Goal: Task Accomplishment & Management: Use online tool/utility

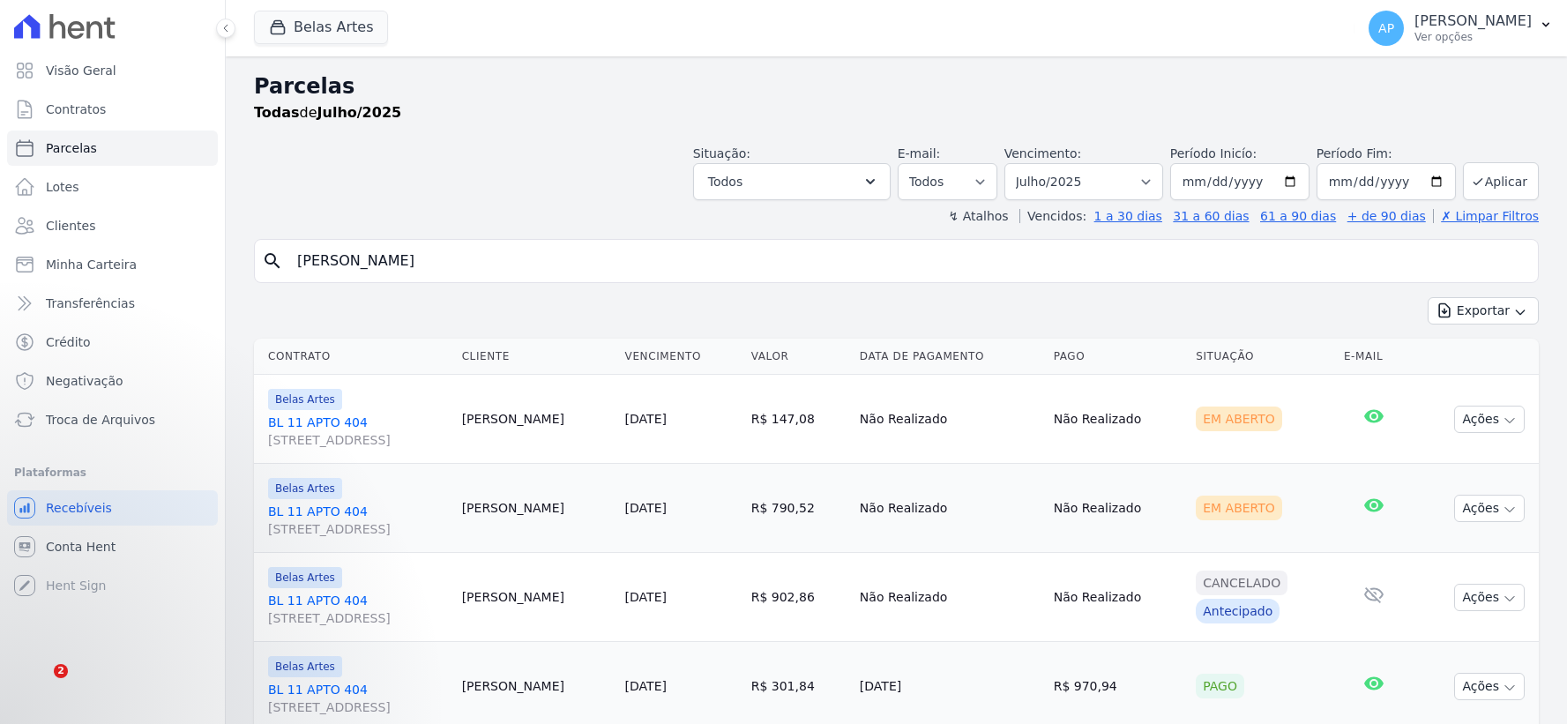
select select
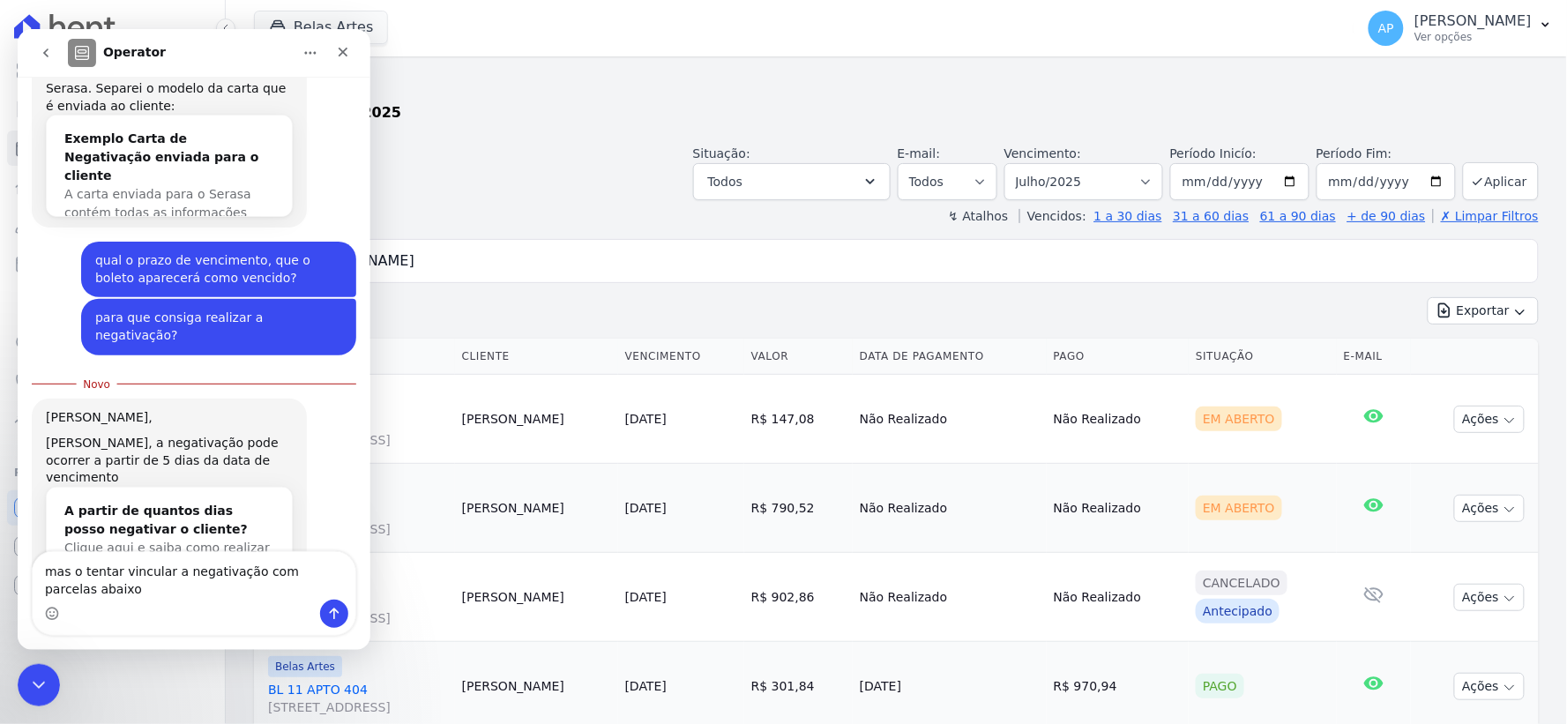
scroll to position [379, 0]
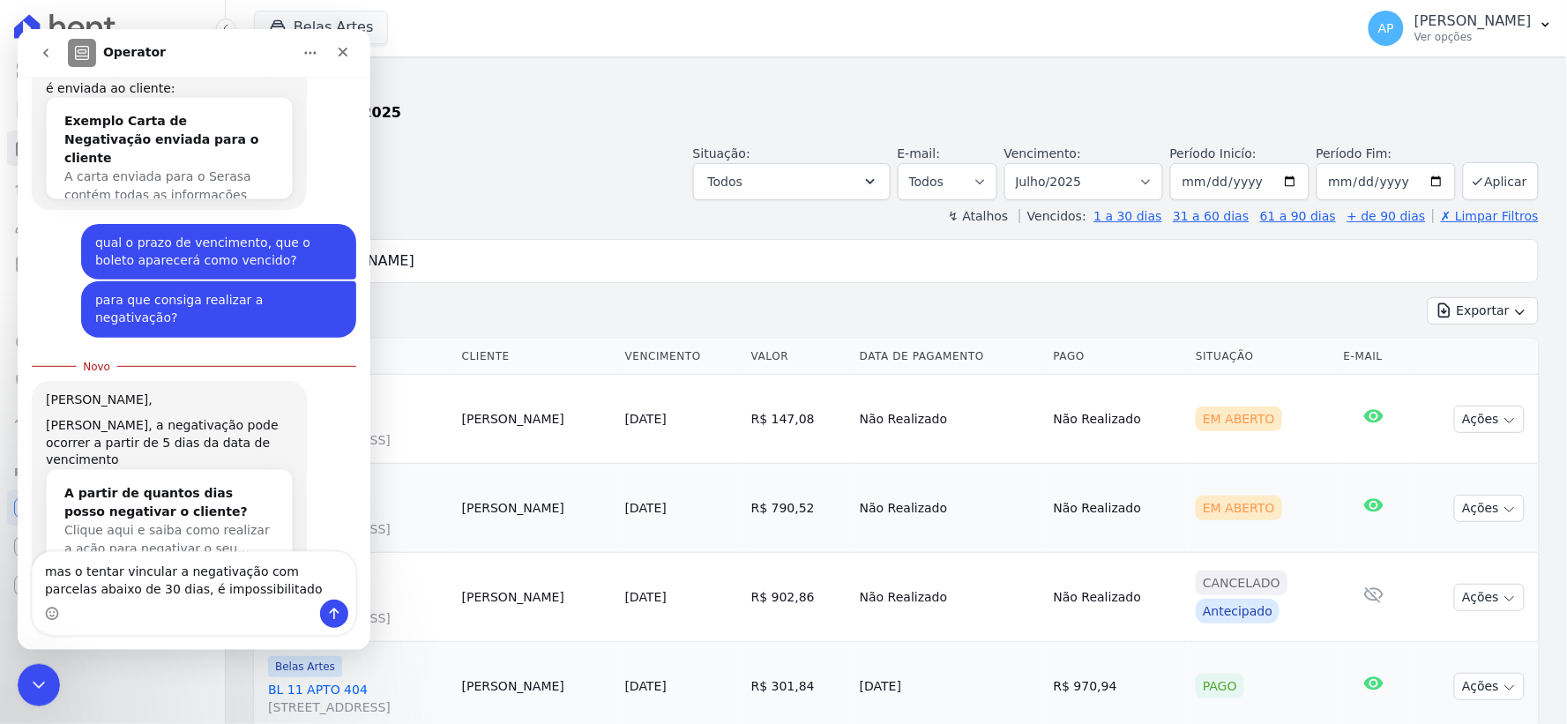
type textarea "mas o tentar vincular a negativação com parcelas abaixo de 30 dias, é impossibi…"
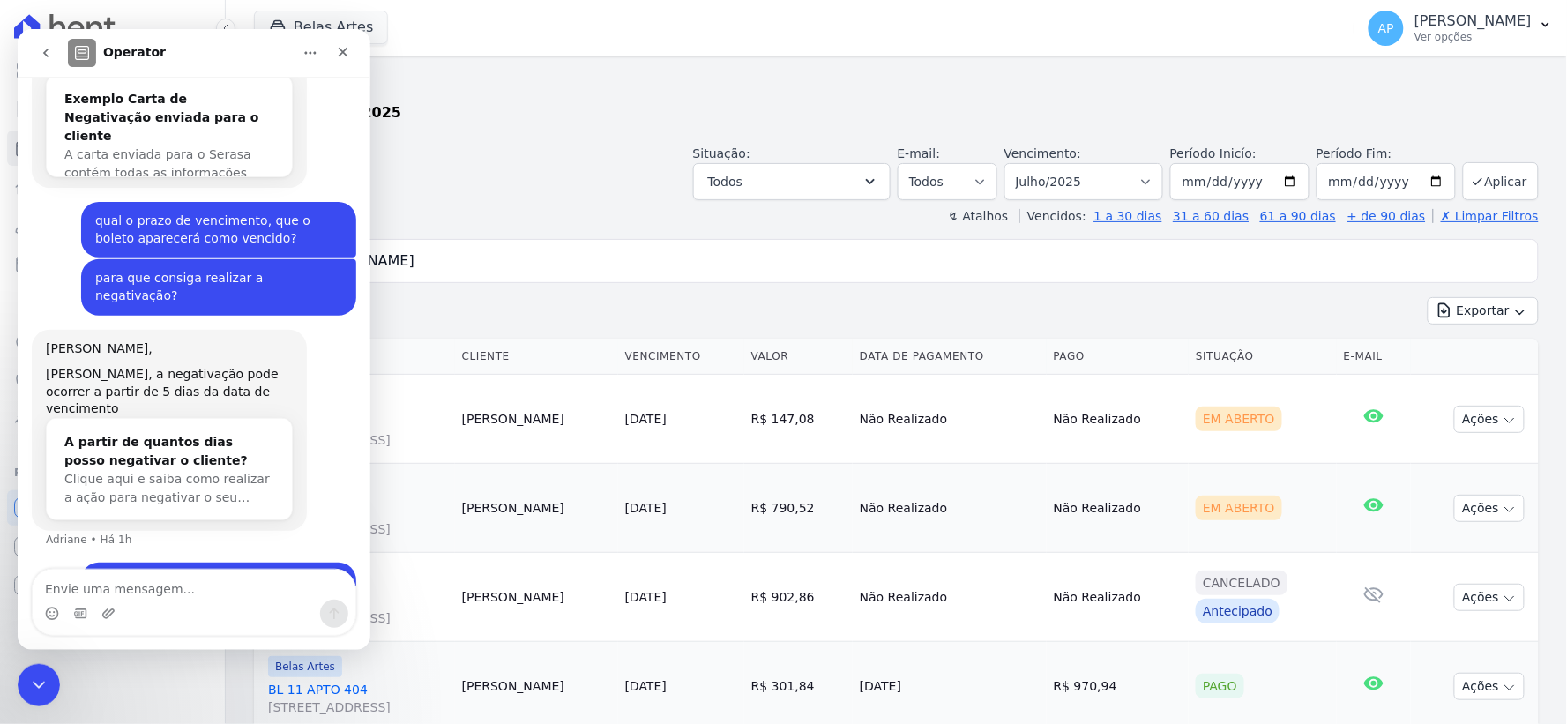
scroll to position [401, 0]
click at [33, 693] on div "Encerramento do Messenger da Intercom" at bounding box center [36, 682] width 42 height 42
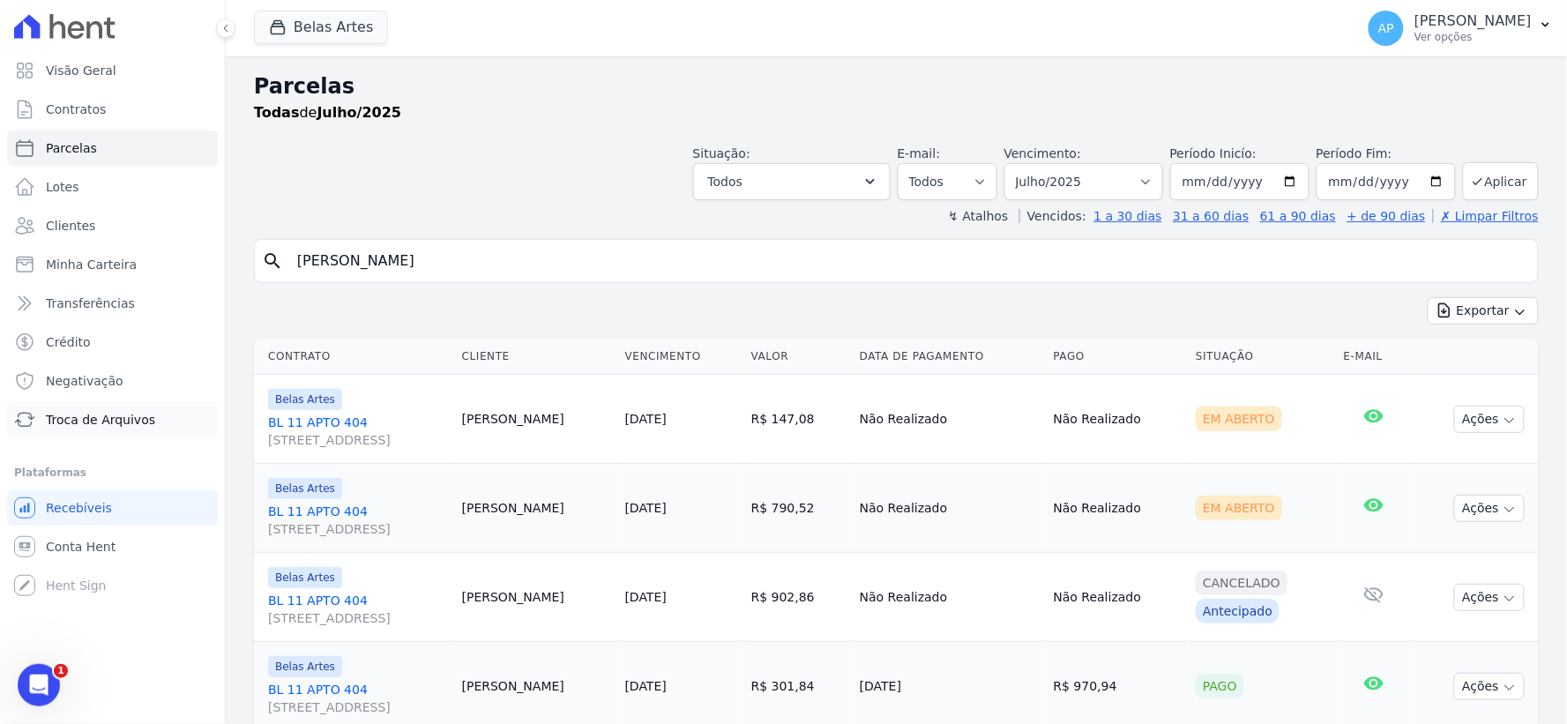
click at [85, 415] on span "Troca de Arquivos" at bounding box center [100, 420] width 109 height 18
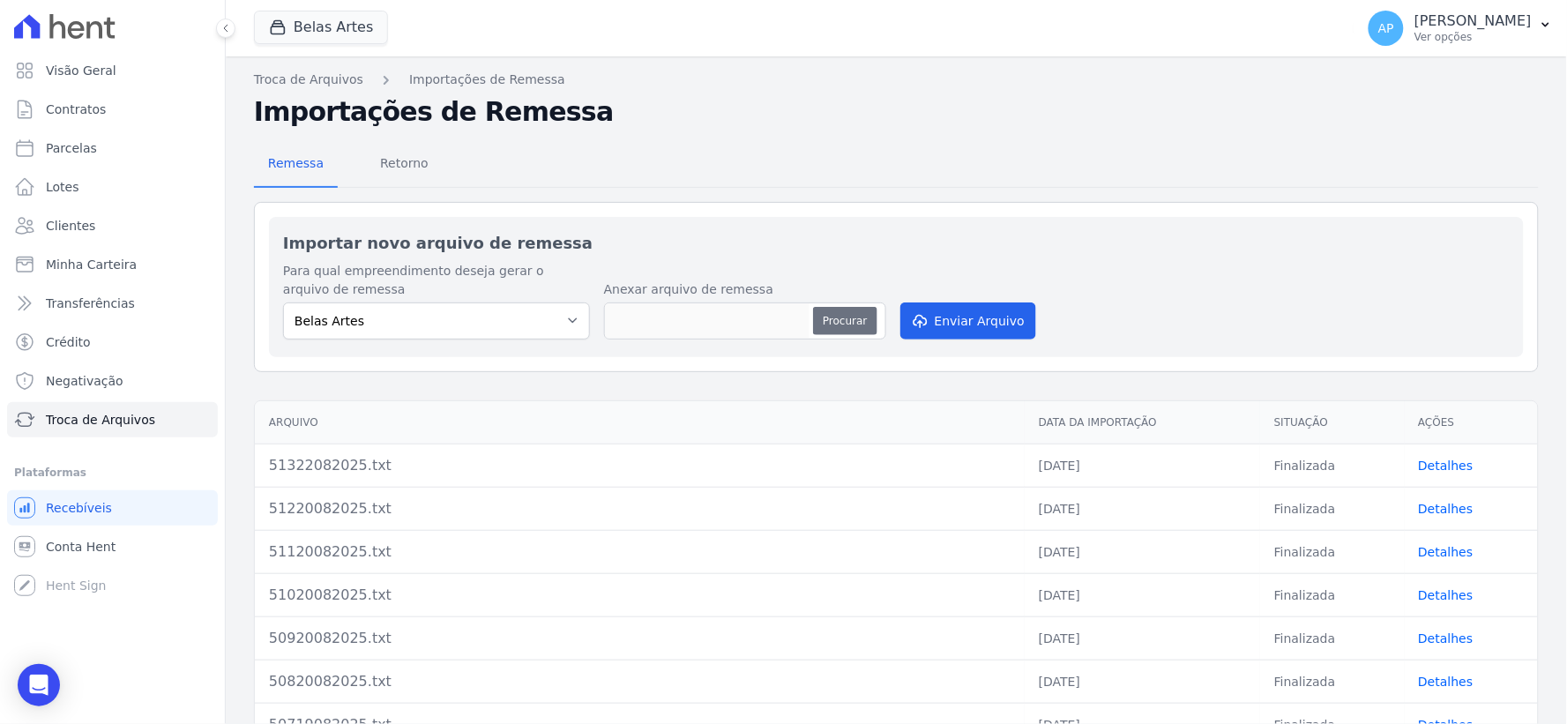
click at [846, 314] on button "Procurar" at bounding box center [844, 321] width 63 height 28
type input "51422082025.txt"
click at [977, 324] on button "Enviar Arquivo" at bounding box center [968, 320] width 136 height 37
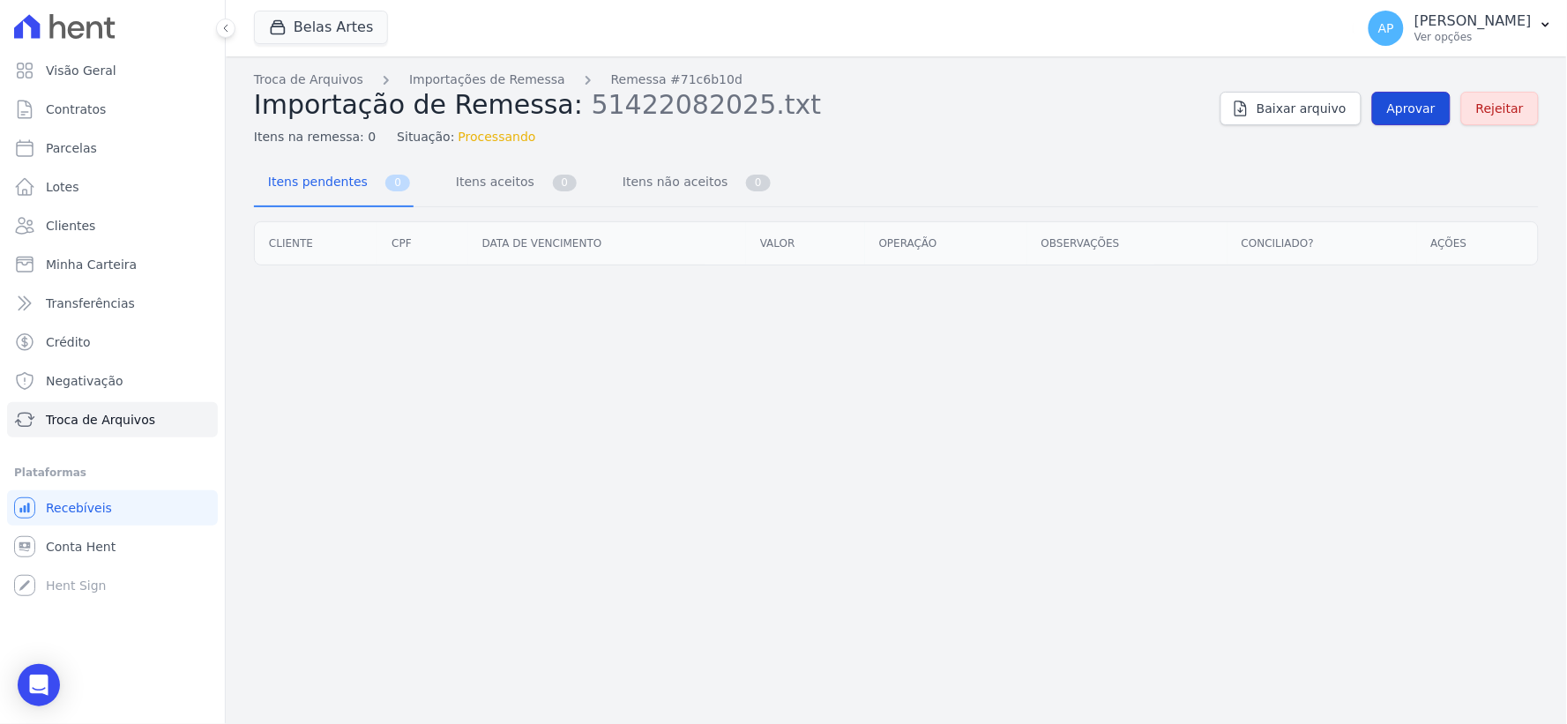
click at [1406, 104] on span "Aprovar" at bounding box center [1411, 109] width 48 height 18
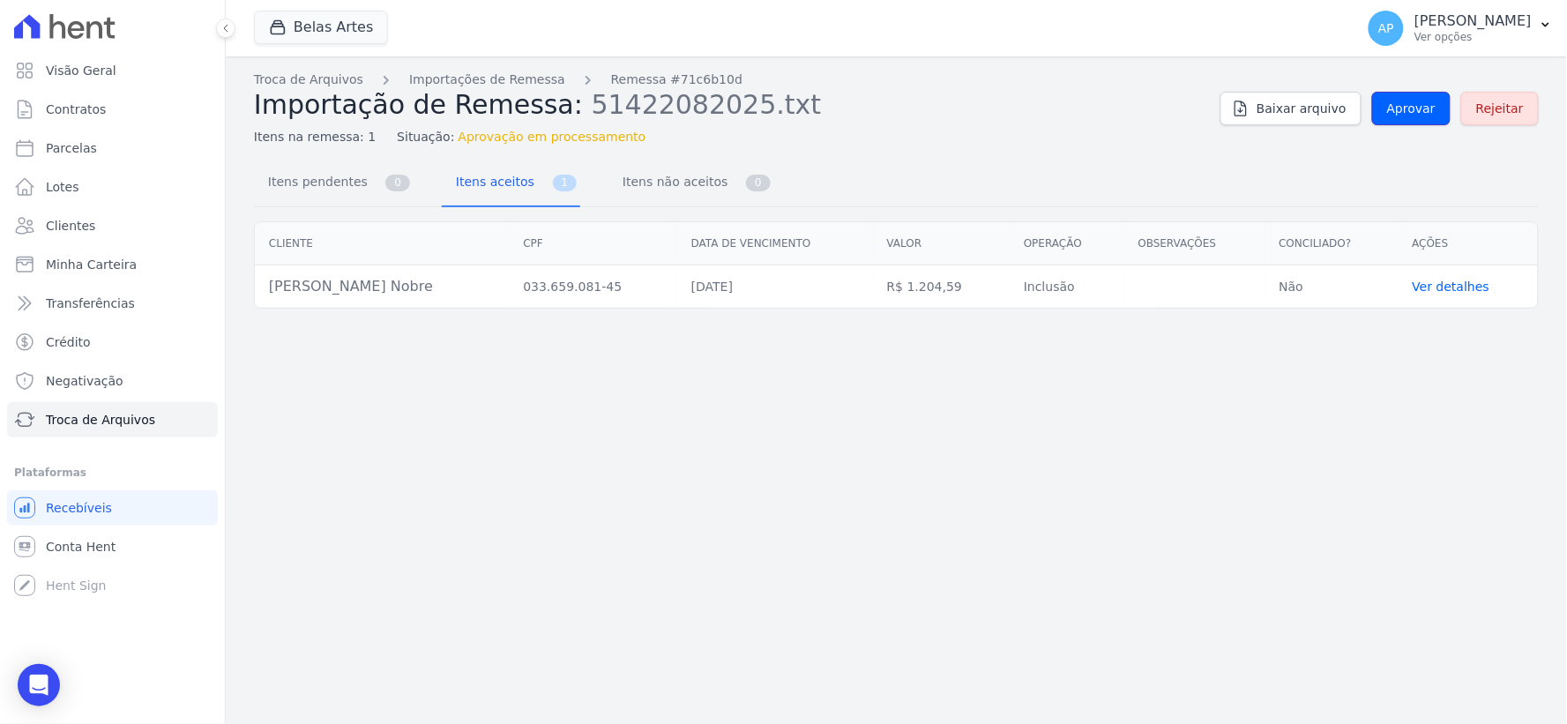
click at [1406, 104] on span "Aprovar" at bounding box center [1411, 109] width 48 height 18
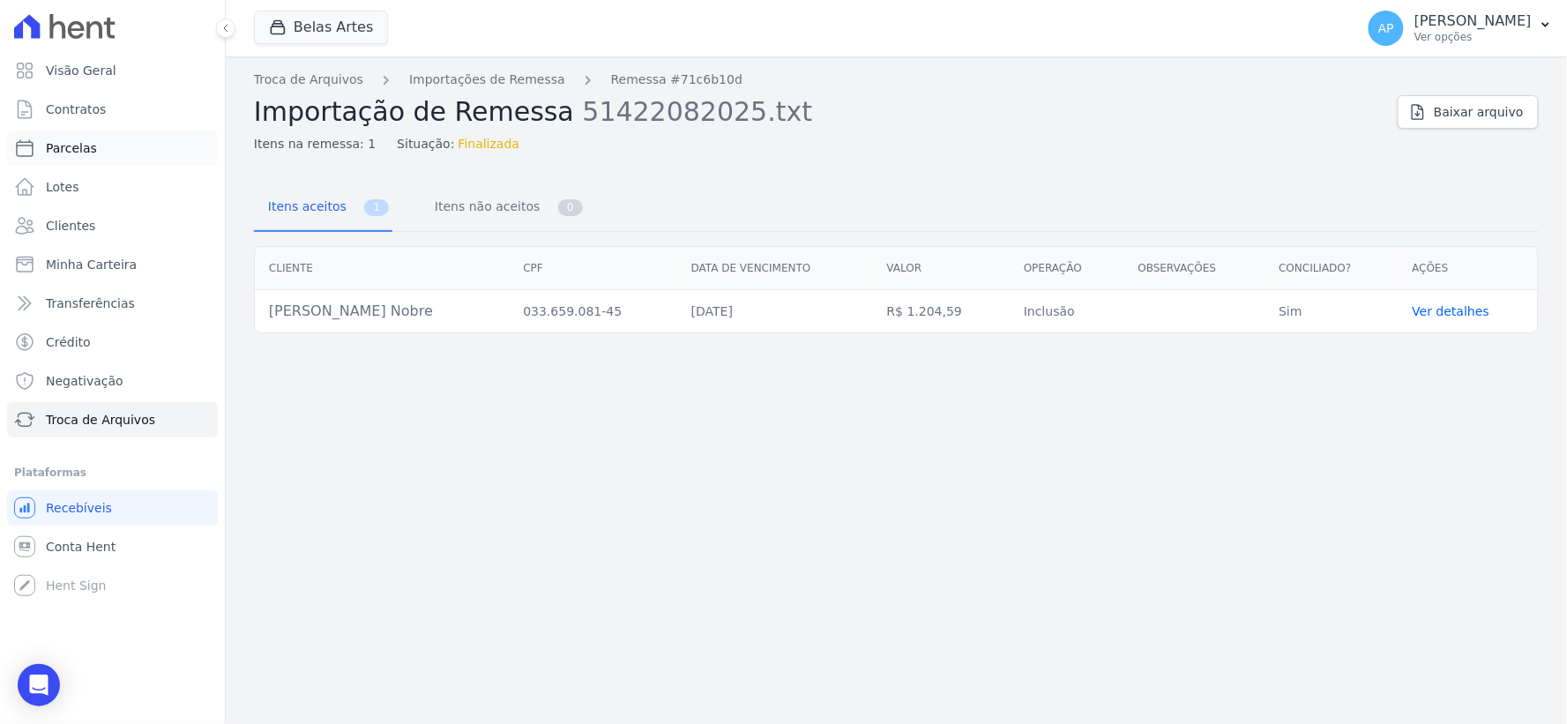
click at [82, 160] on link "Parcelas" at bounding box center [112, 147] width 211 height 35
select select
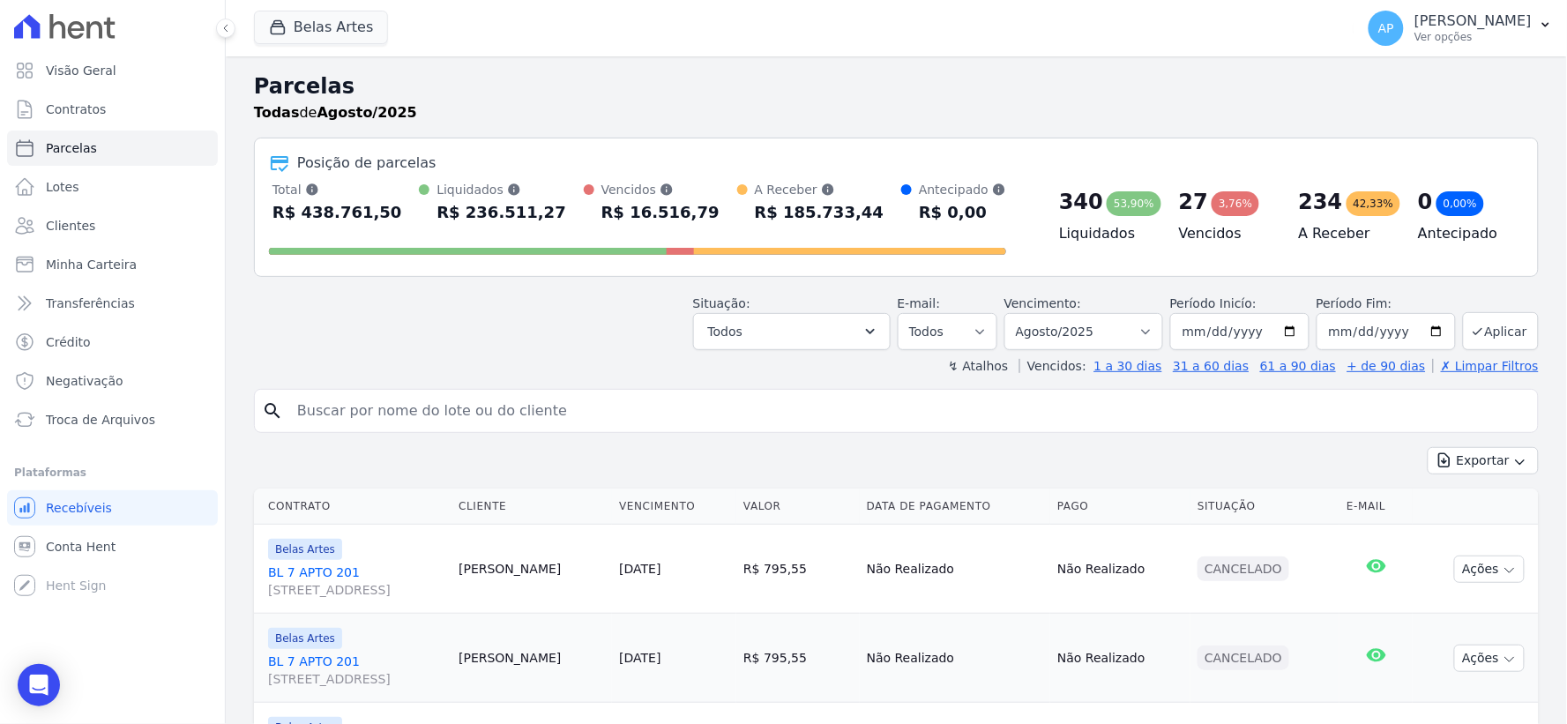
click at [466, 414] on input "search" at bounding box center [909, 410] width 1244 height 35
paste input "[PERSON_NAME]"
type input "[PERSON_NAME]"
select select
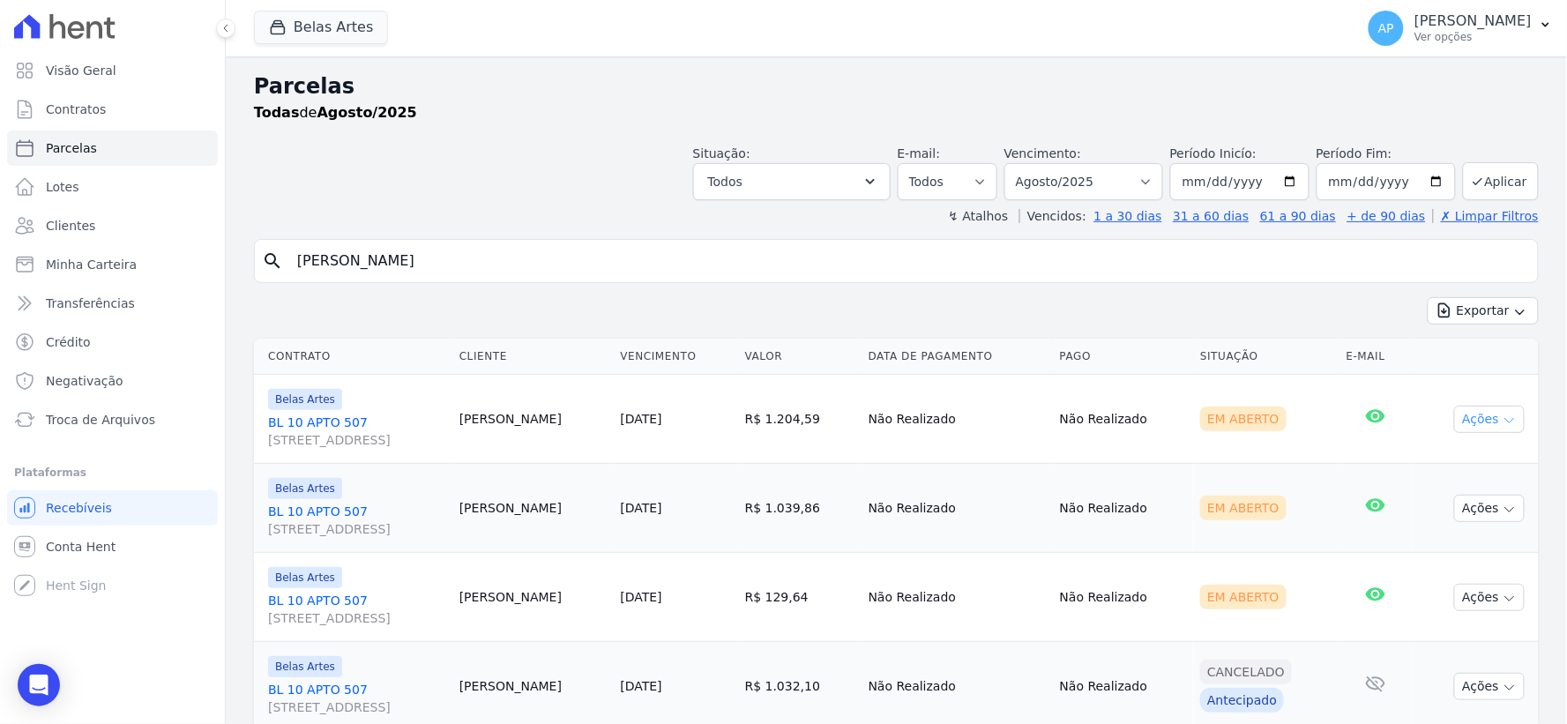
click at [1486, 428] on button "Ações" at bounding box center [1489, 419] width 71 height 27
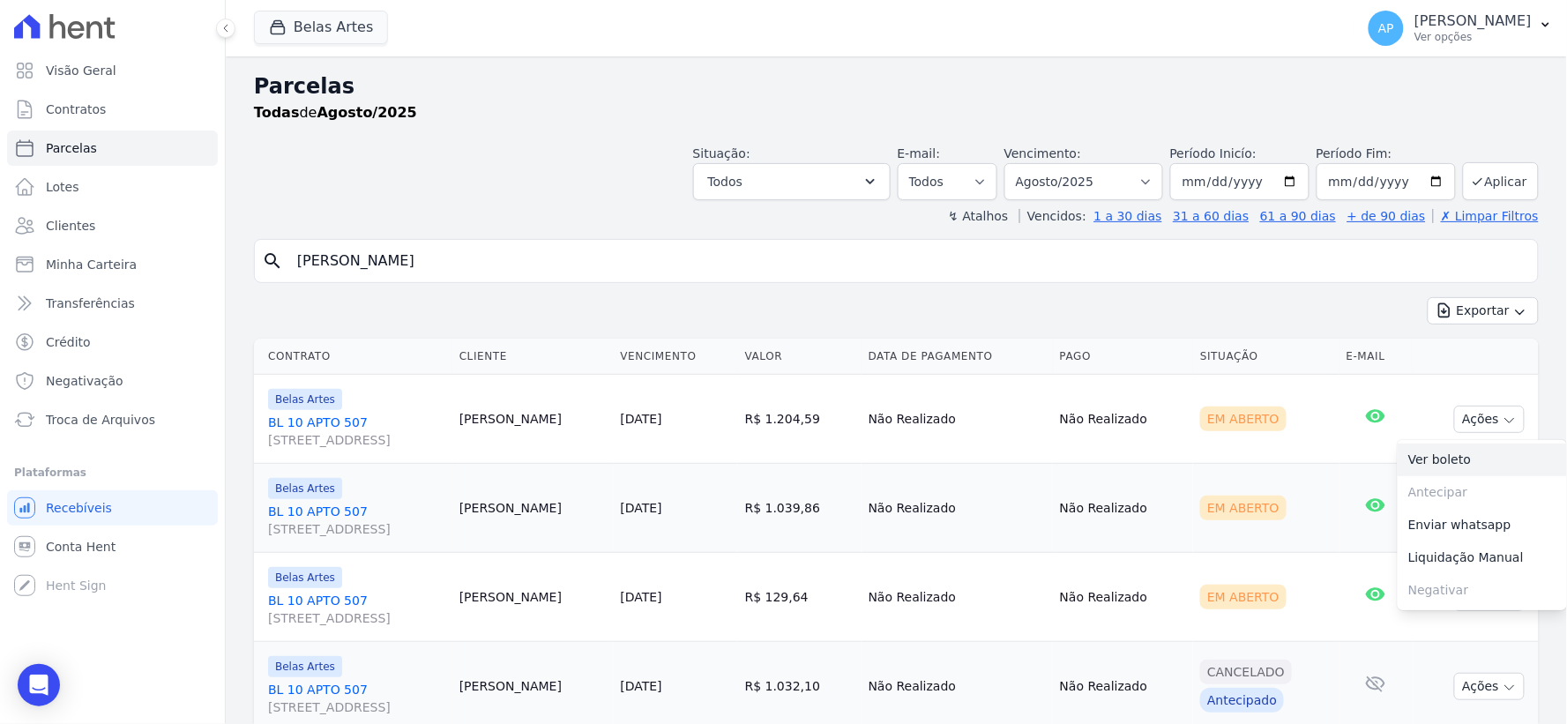
click at [1415, 459] on link "Ver boleto" at bounding box center [1481, 459] width 169 height 33
